Goal: Navigation & Orientation: Find specific page/section

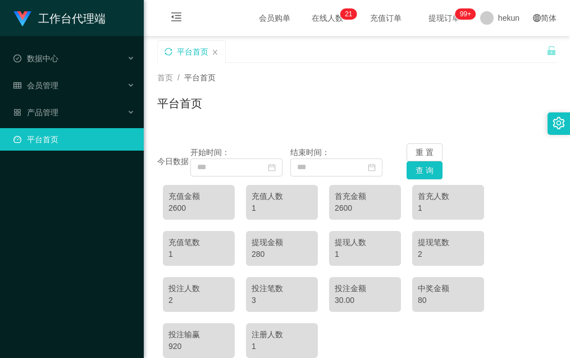
click at [171, 53] on icon "图标: sync" at bounding box center [168, 52] width 8 height 8
click at [306, 16] on span "在线人数 0 1 2 3 4 5 6 7 8 9 0 1 2 3 4 5 6 7 8 9 0 1 2 3 4 5 6 7 8 9 0 1 2 3 4 5 6 …" at bounding box center [327, 18] width 43 height 8
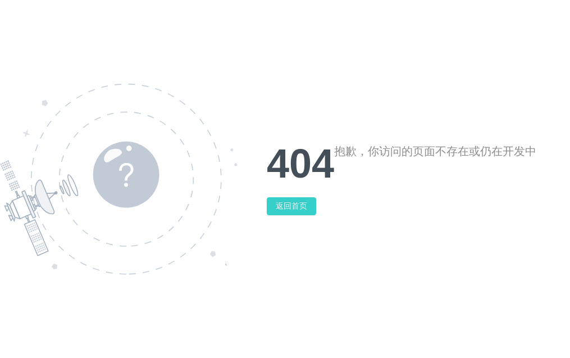
click at [292, 213] on button "返回首页" at bounding box center [291, 206] width 49 height 18
click at [291, 207] on button "返回首页" at bounding box center [291, 206] width 49 height 18
click at [291, 202] on button "返回首页" at bounding box center [291, 206] width 49 height 18
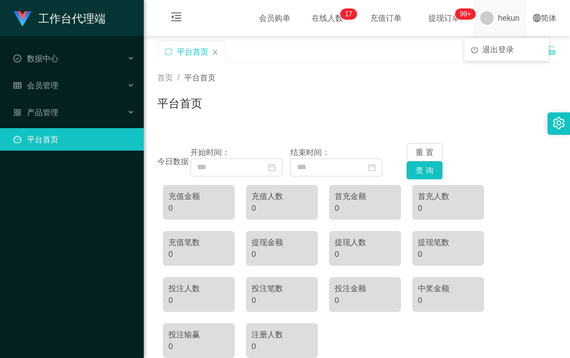
click at [480, 19] on span at bounding box center [486, 17] width 13 height 13
